Goal: Obtain resource: Download file/media

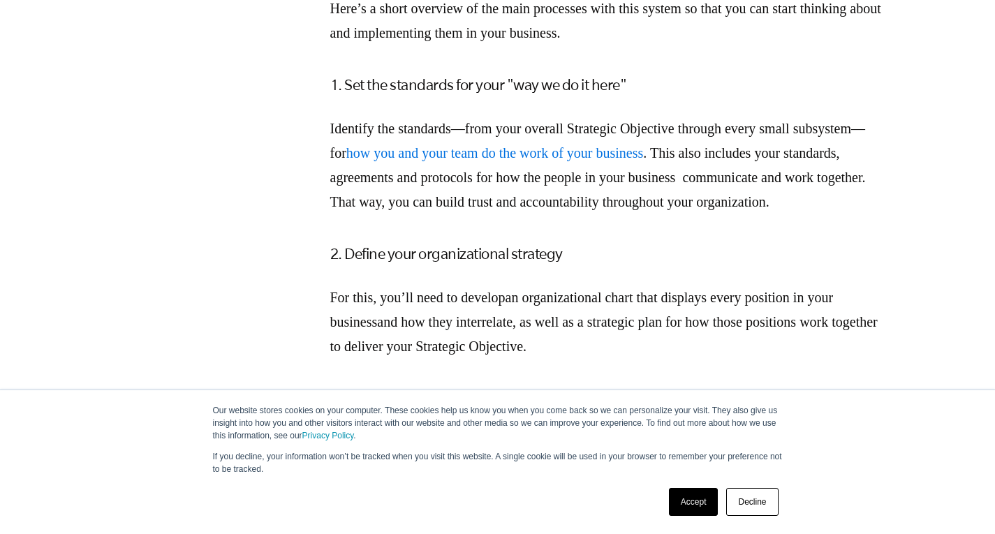
scroll to position [3213, 0]
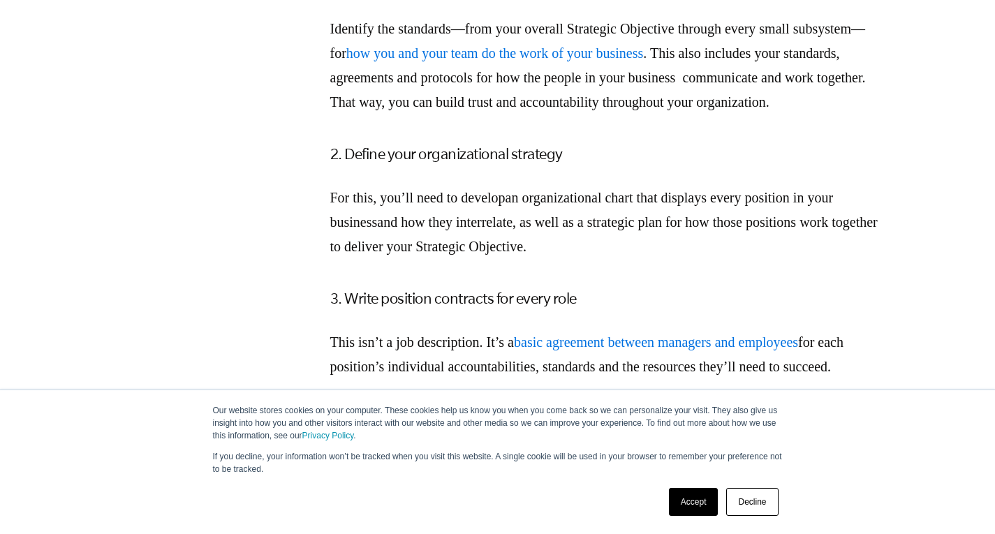
click at [705, 502] on link "Accept" at bounding box center [694, 502] width 50 height 28
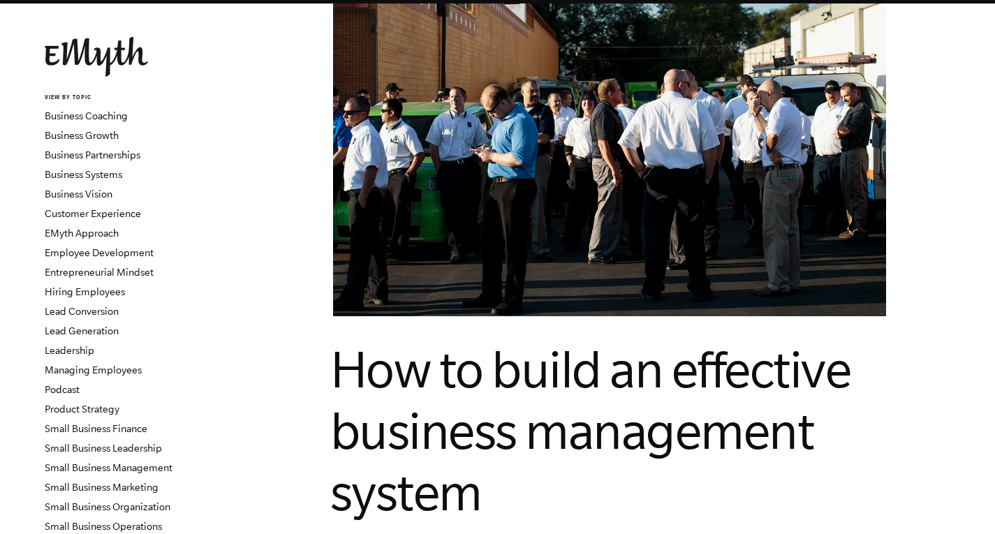
scroll to position [0, 0]
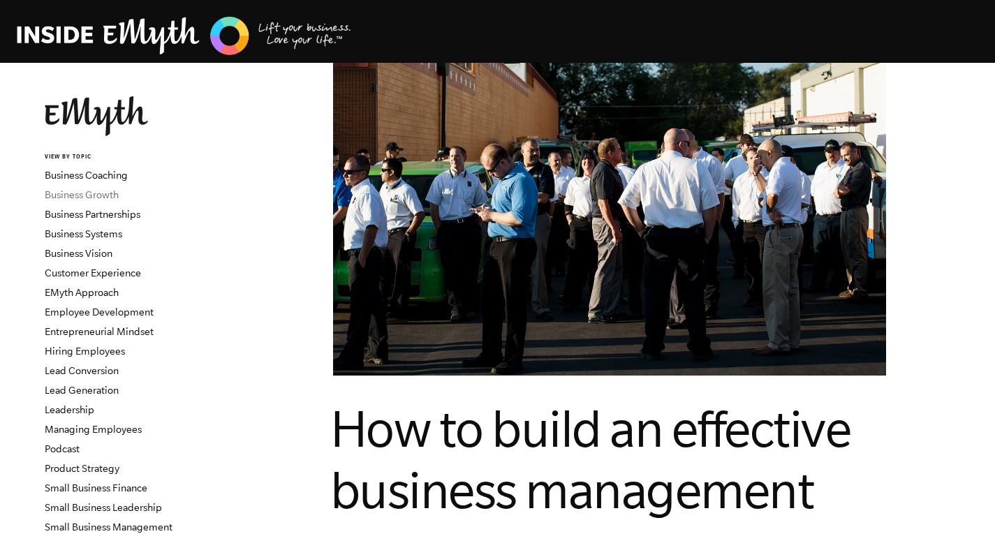
click at [101, 193] on link "Business Growth" at bounding box center [82, 194] width 74 height 11
click at [95, 235] on link "Business Systems" at bounding box center [84, 233] width 78 height 11
click at [95, 234] on link "Business Systems" at bounding box center [84, 233] width 78 height 11
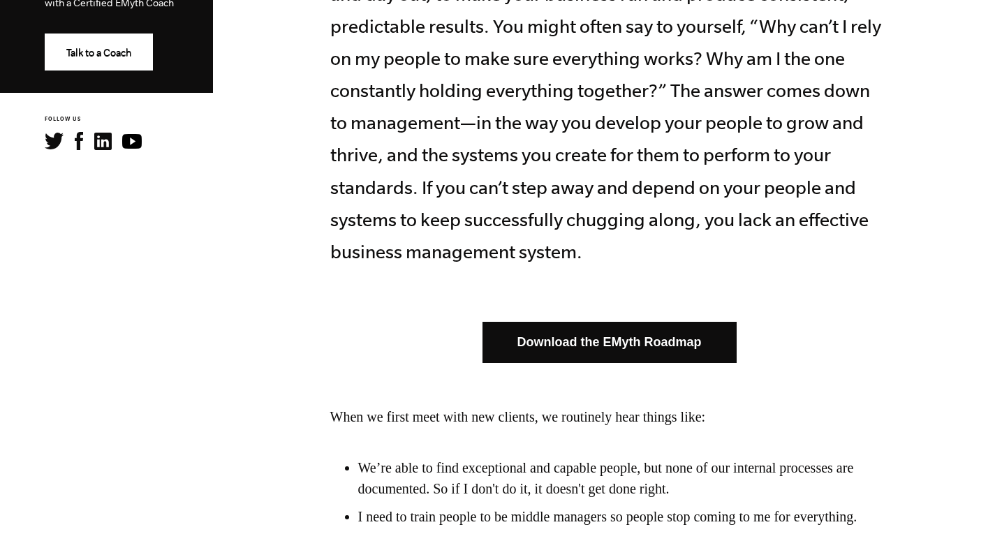
scroll to position [768, 0]
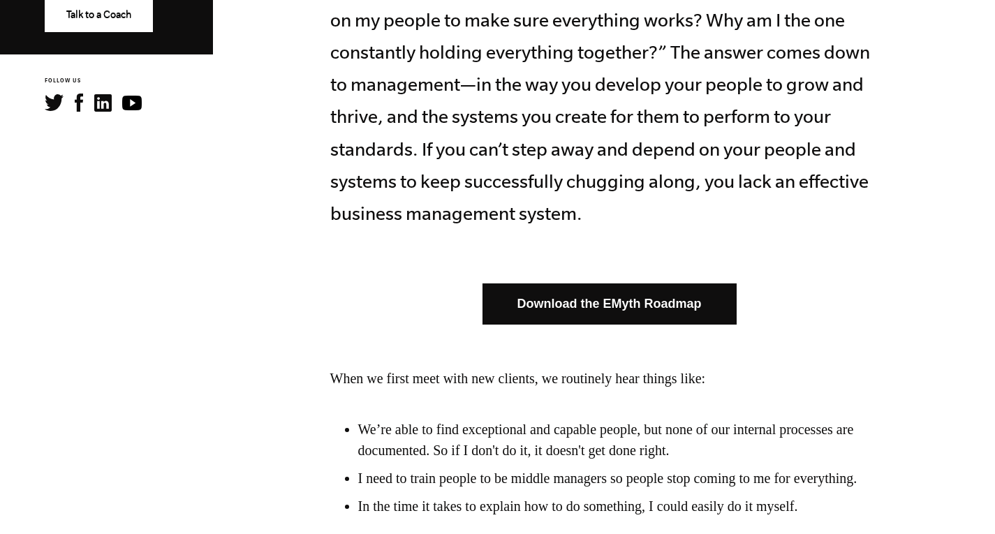
click at [636, 298] on link "Download the EMyth Roadmap" at bounding box center [610, 304] width 254 height 41
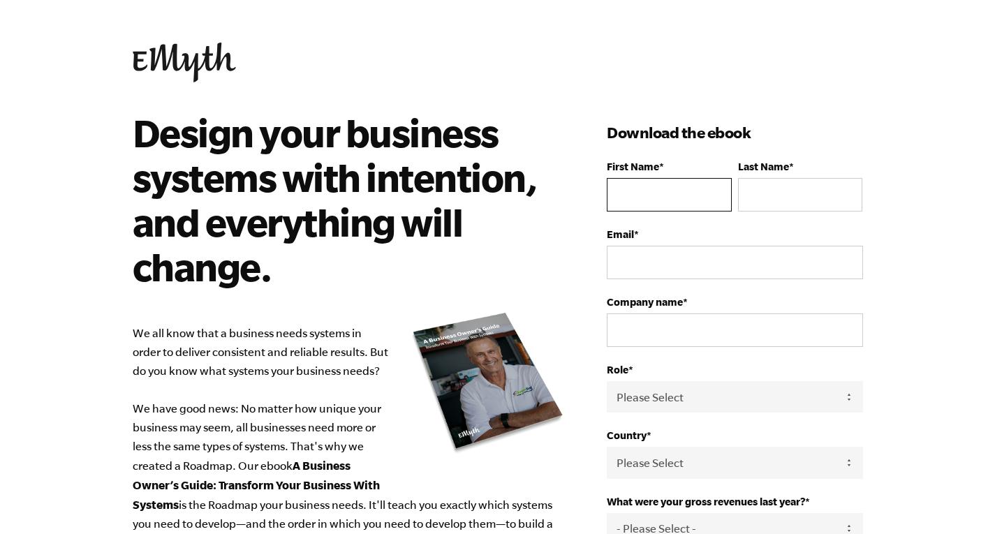
click at [665, 209] on input "First Name *" at bounding box center [669, 195] width 124 height 34
type input "[PERSON_NAME]"
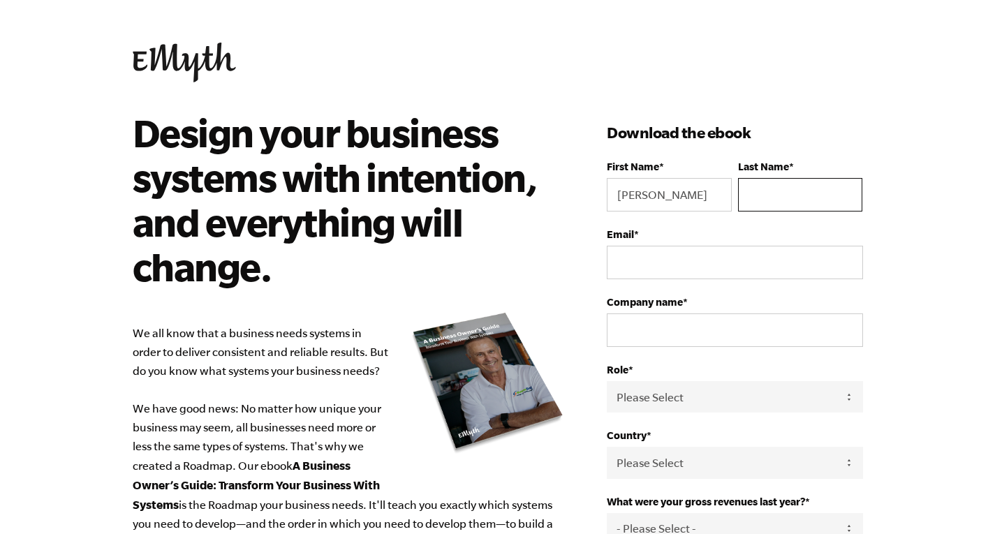
click at [812, 205] on input "Last Name *" at bounding box center [800, 195] width 124 height 34
type input "darjani"
click at [701, 271] on input "Email *" at bounding box center [735, 263] width 256 height 34
type input "jpd@cactus.bh"
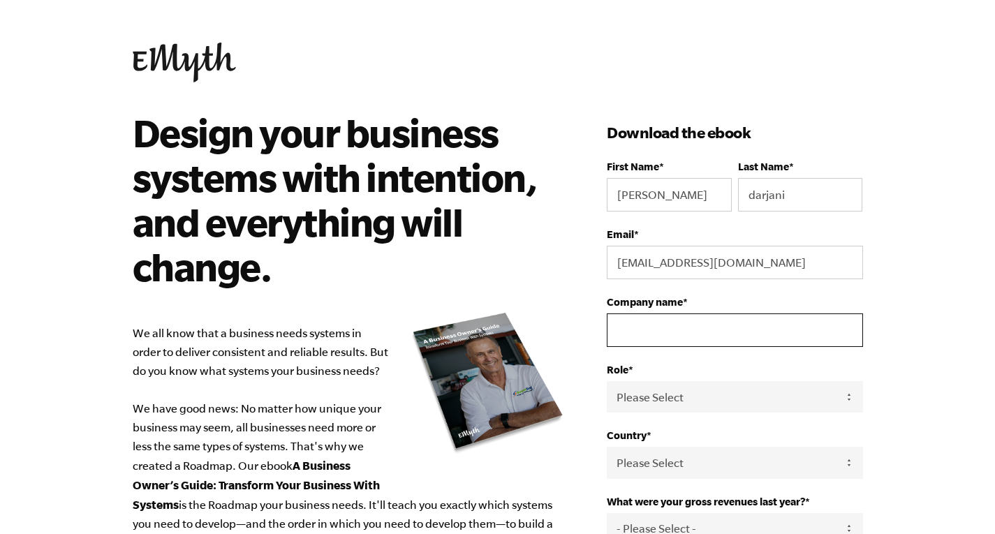
click at [721, 335] on input "Company name *" at bounding box center [735, 331] width 256 height 34
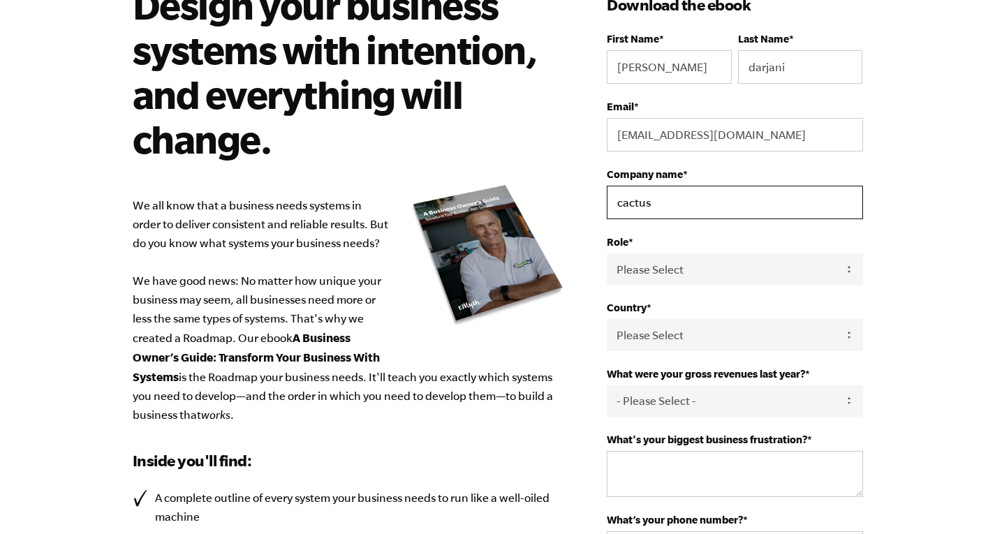
scroll to position [210, 0]
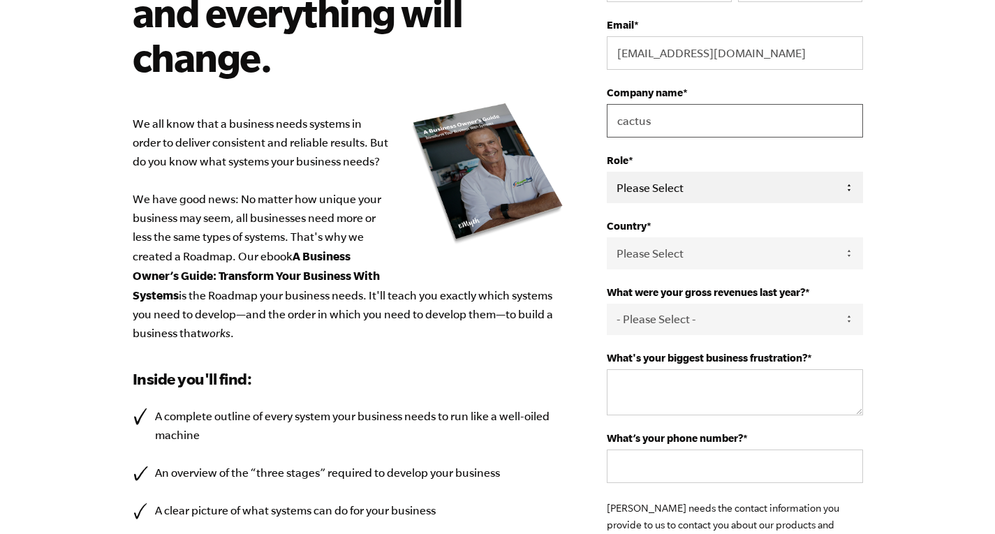
type input "cactus"
click at [641, 180] on select "Please Select Owner Partner / Co-Owner Executive Employee / Other" at bounding box center [735, 187] width 256 height 31
select select "Owner"
click at [607, 173] on select "Please Select Owner Partner / Co-Owner Executive Employee / Other" at bounding box center [735, 187] width 256 height 31
click at [660, 258] on select "Please Select United States Afghanistan Åland Islands Albania Algeria American …" at bounding box center [735, 252] width 256 height 31
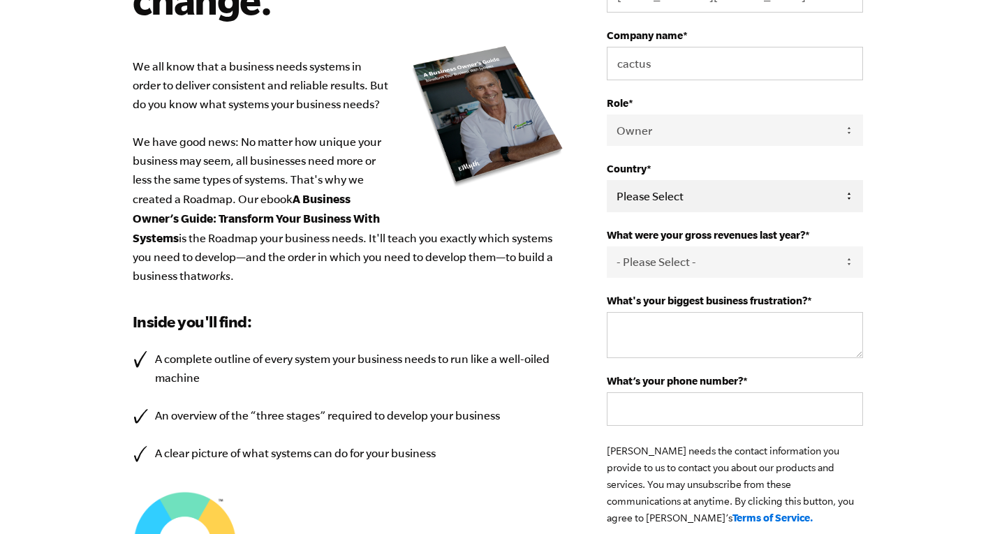
scroll to position [279, 0]
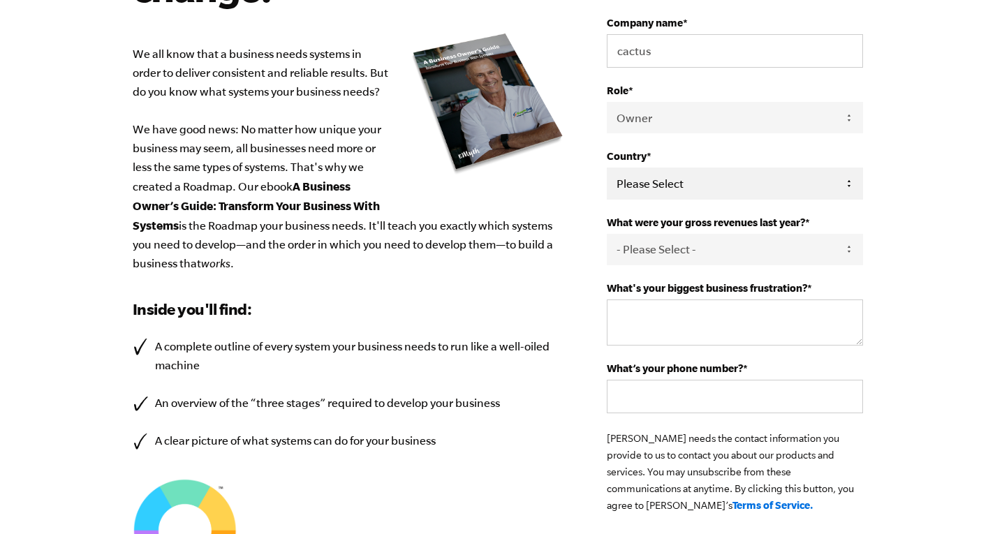
click at [687, 182] on select "Please Select United States Afghanistan Åland Islands Albania Algeria American …" at bounding box center [735, 183] width 256 height 31
select select "Bahrain"
click at [607, 169] on select "Please Select United States Afghanistan Åland Islands Albania Algeria American …" at bounding box center [735, 183] width 256 height 31
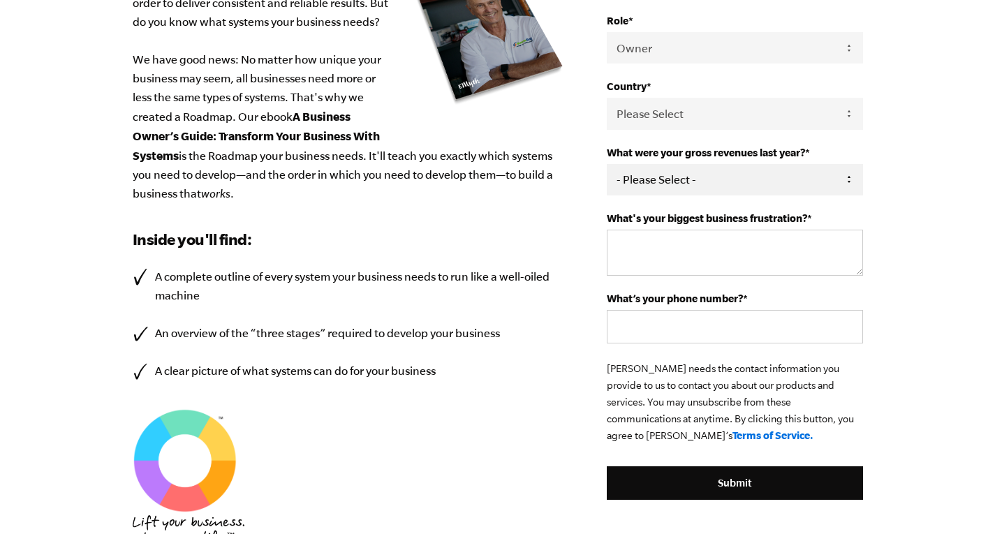
click at [661, 182] on select "- Please Select - 0-75K 76-150K 151-275K 276-500K 501-750K 751-1M 1-2.5M 2.5-5M…" at bounding box center [735, 179] width 256 height 31
select select "501-750K"
click at [607, 166] on select "- Please Select - 0-75K 76-150K 151-275K 276-500K 501-750K 751-1M 1-2.5M 2.5-5M…" at bounding box center [735, 179] width 256 height 31
click at [672, 244] on textarea "What's your biggest business frustration? *" at bounding box center [735, 253] width 256 height 46
type textarea "systems"
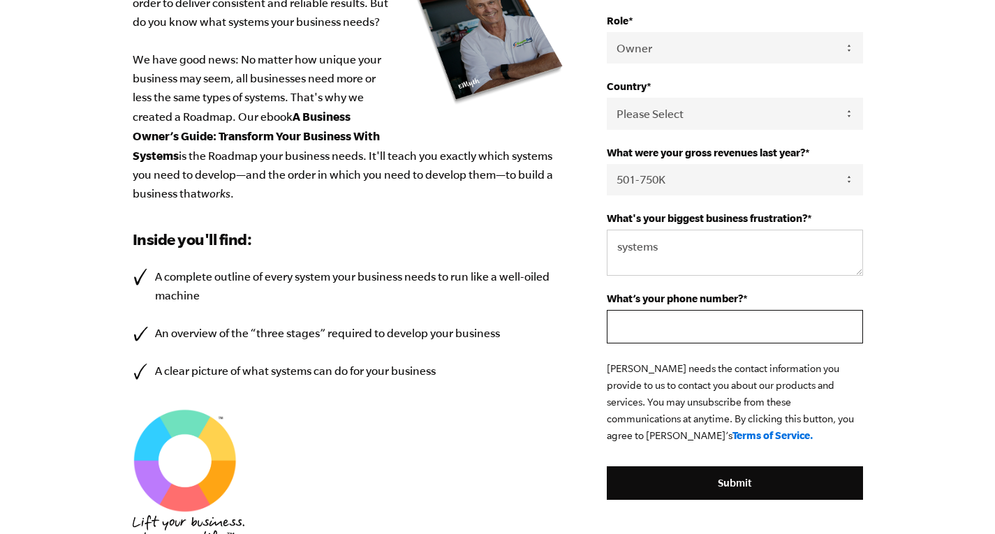
click at [667, 335] on input "What’s your phone number? *" at bounding box center [735, 327] width 256 height 34
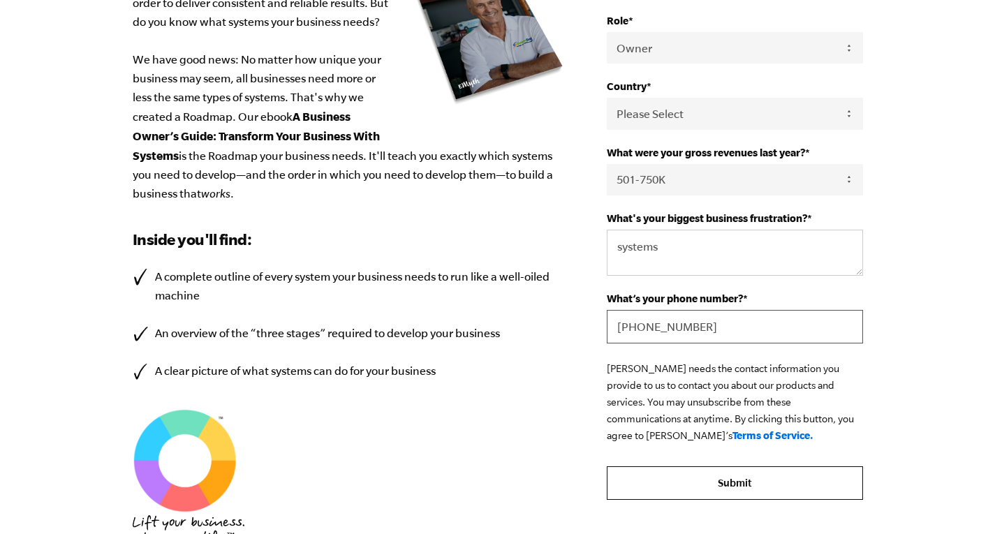
type input "+97339088673"
click at [739, 480] on input "Submit" at bounding box center [735, 484] width 256 height 34
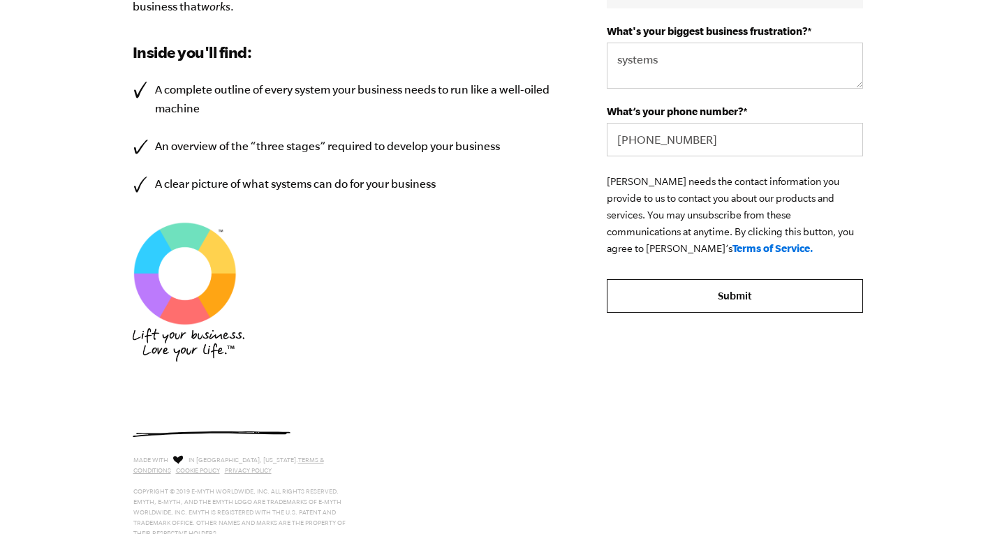
scroll to position [559, 0]
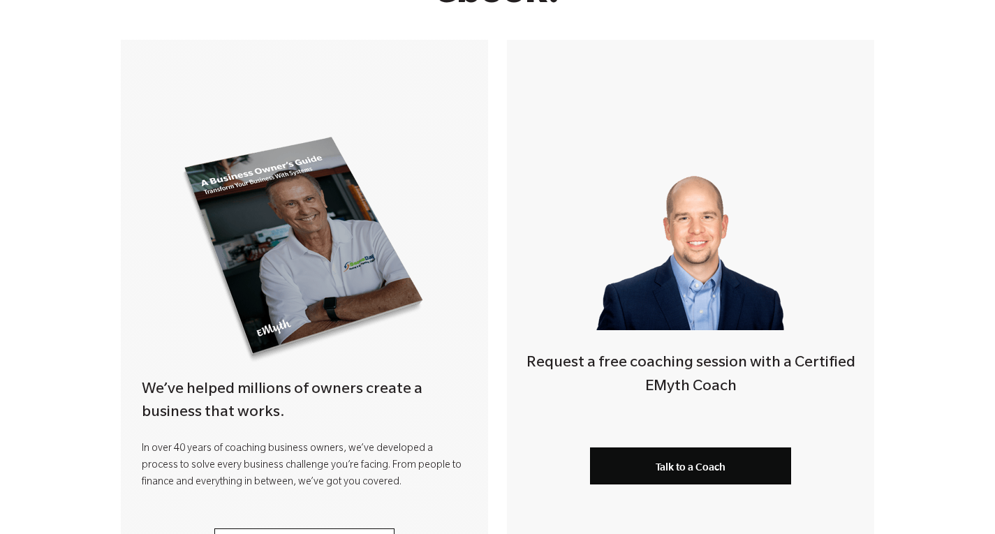
scroll to position [279, 0]
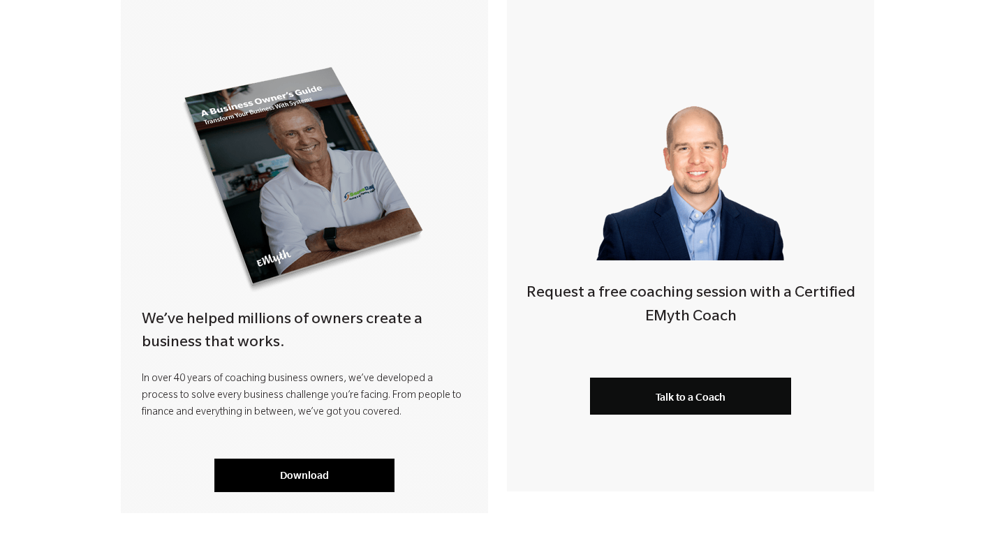
click at [298, 481] on link "Download" at bounding box center [304, 476] width 180 height 34
